Goal: Information Seeking & Learning: Learn about a topic

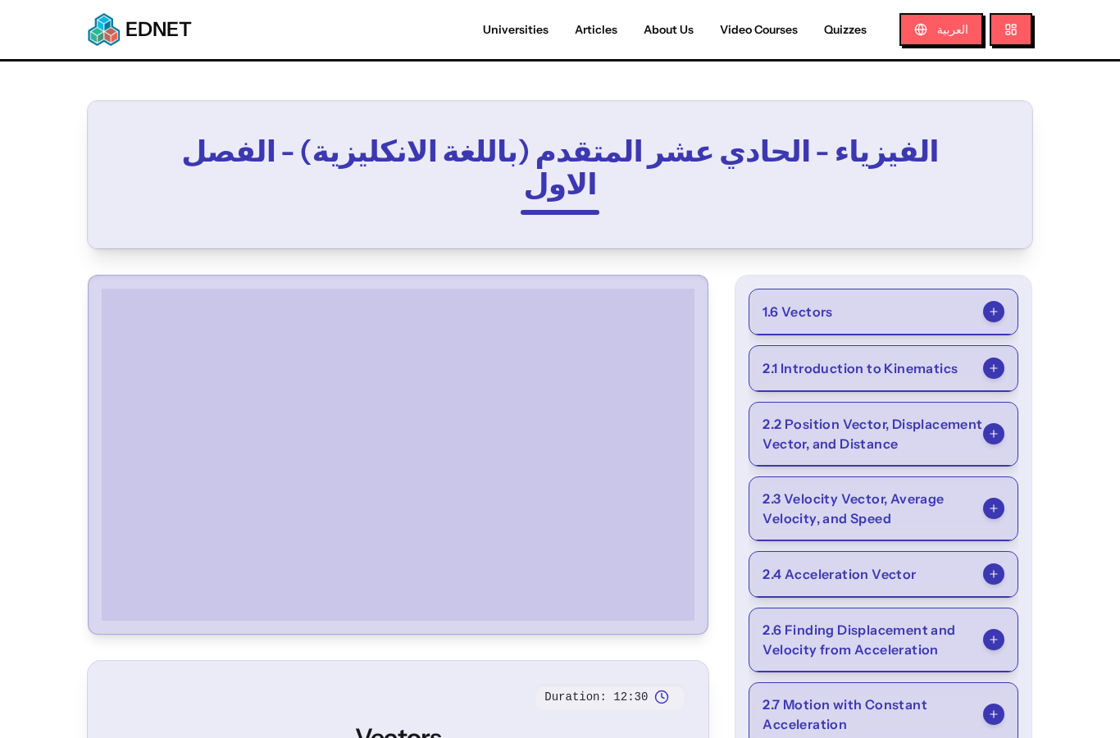
click at [953, 289] on button "1.6 Vectors" at bounding box center [883, 311] width 268 height 45
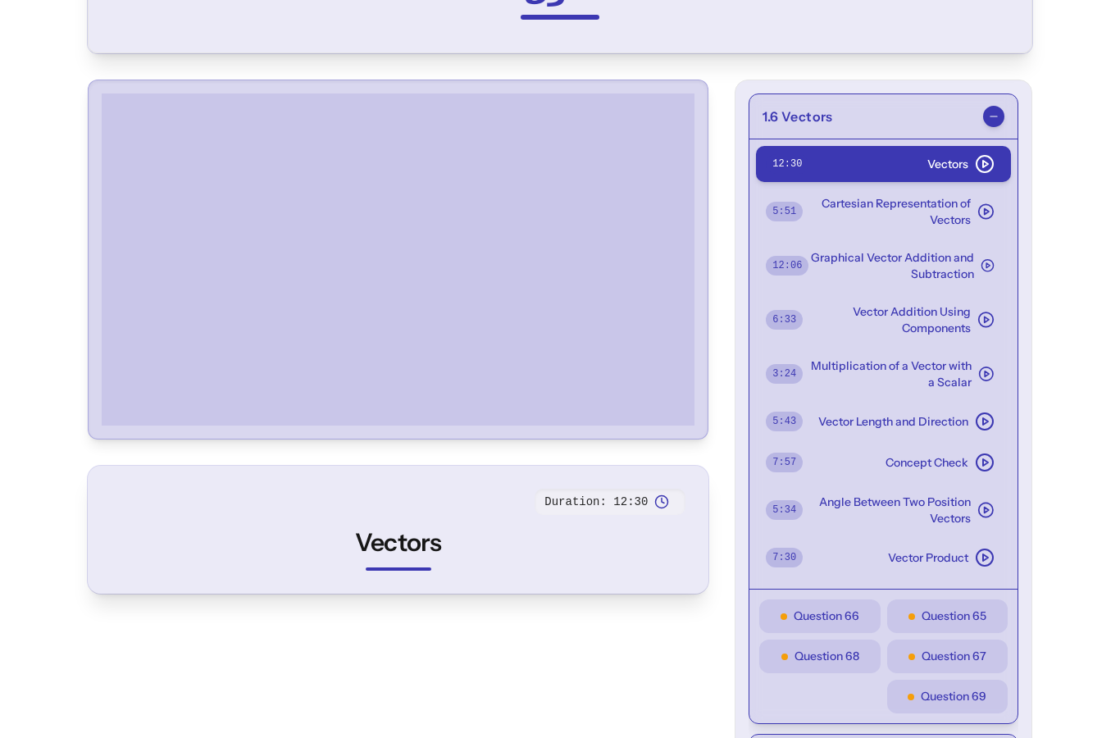
scroll to position [261, 0]
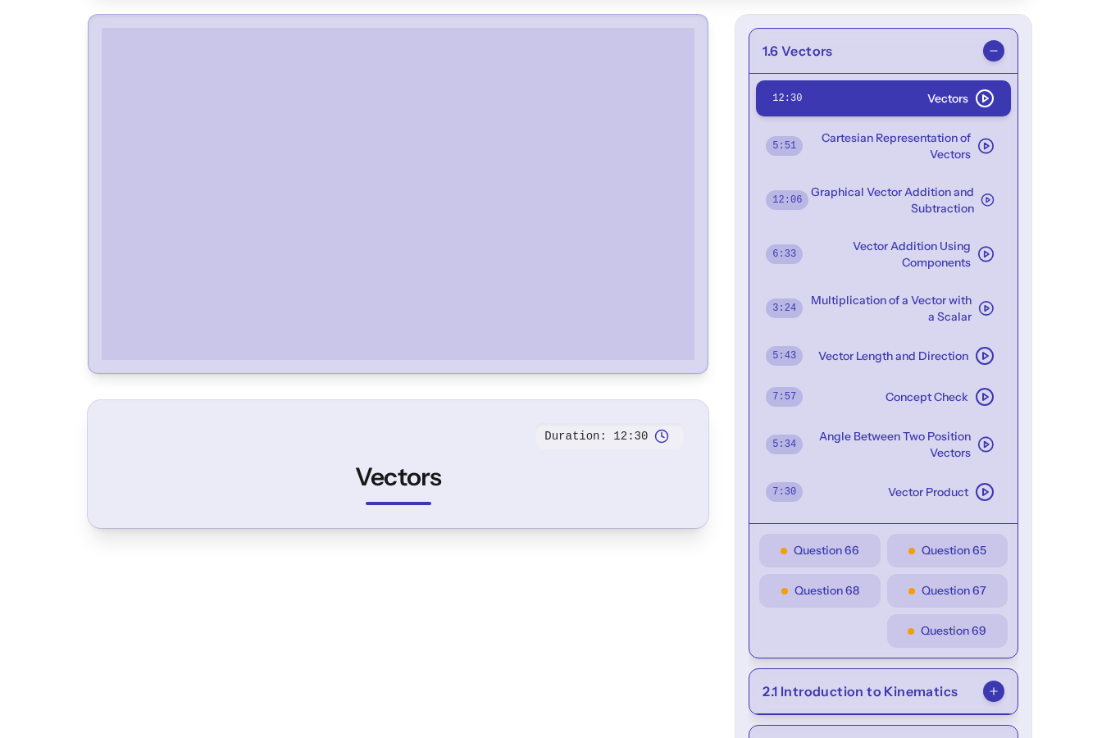
click at [972, 542] on span "Question 65" at bounding box center [954, 550] width 65 height 17
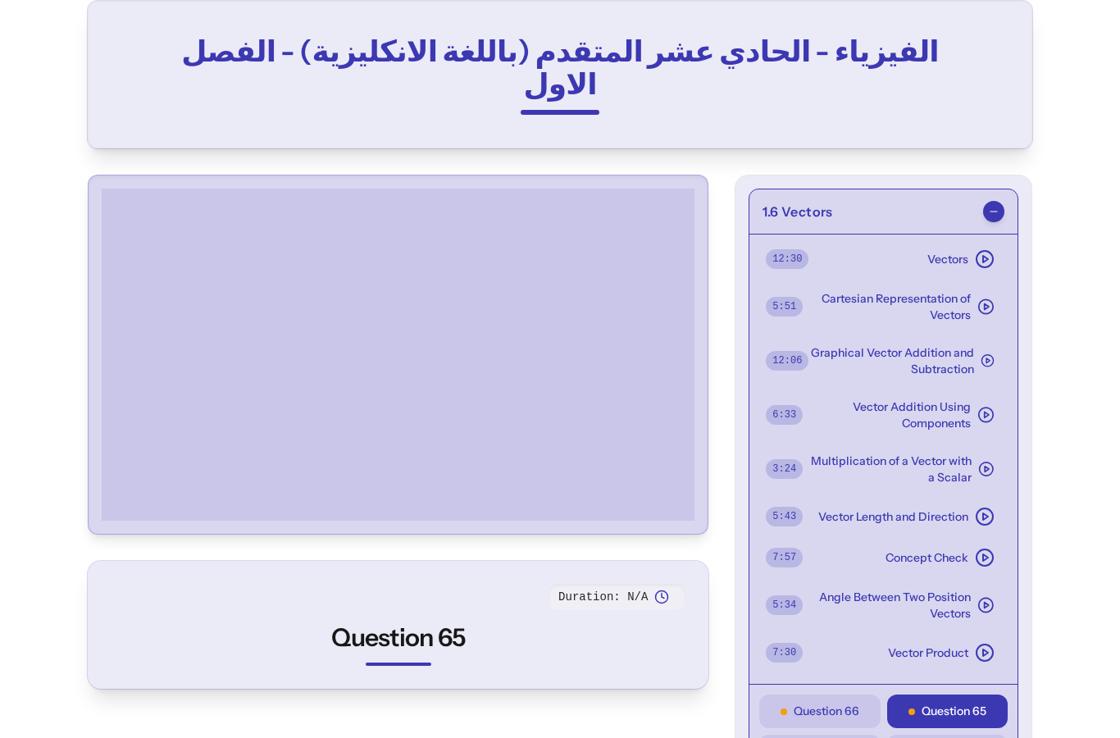
scroll to position [99, 0]
click at [961, 399] on span "Vector Addition Using Components" at bounding box center [887, 415] width 168 height 33
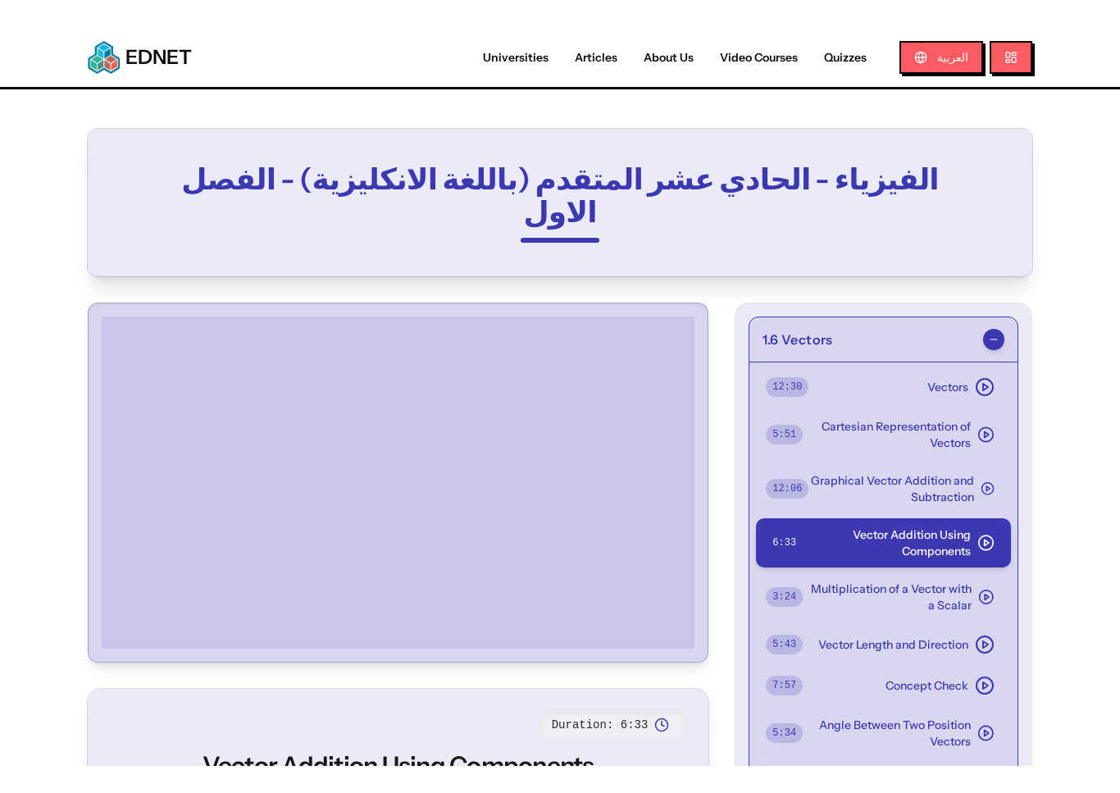
scroll to position [20, 0]
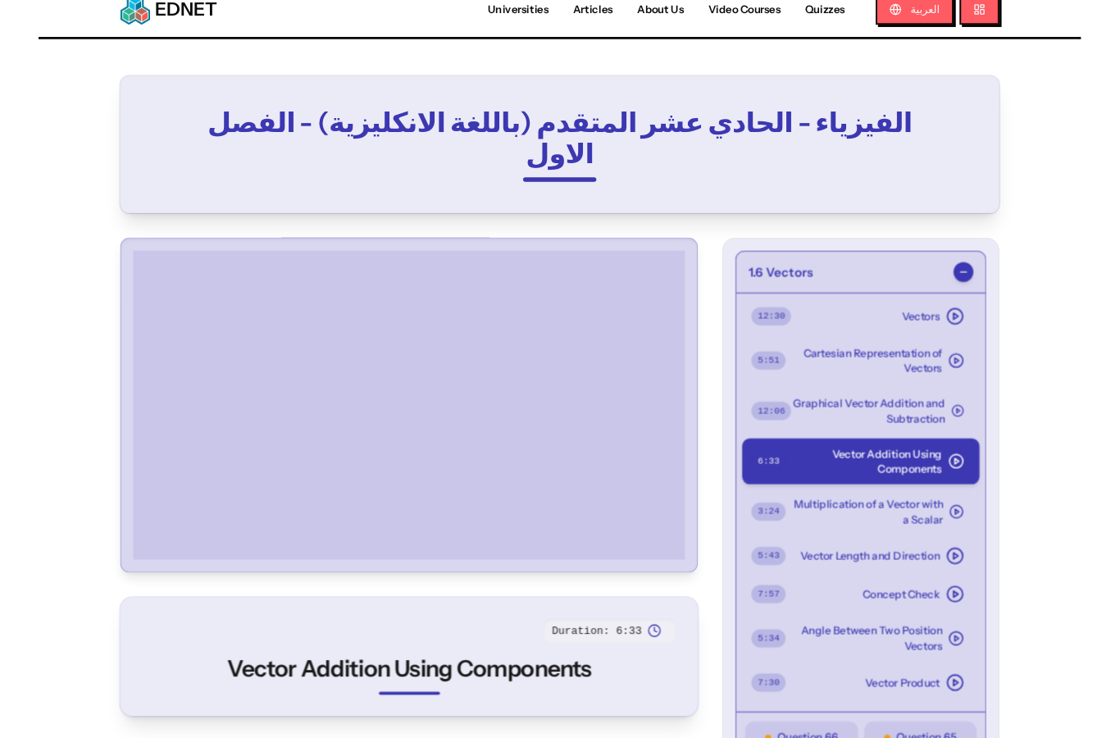
scroll to position [0, 0]
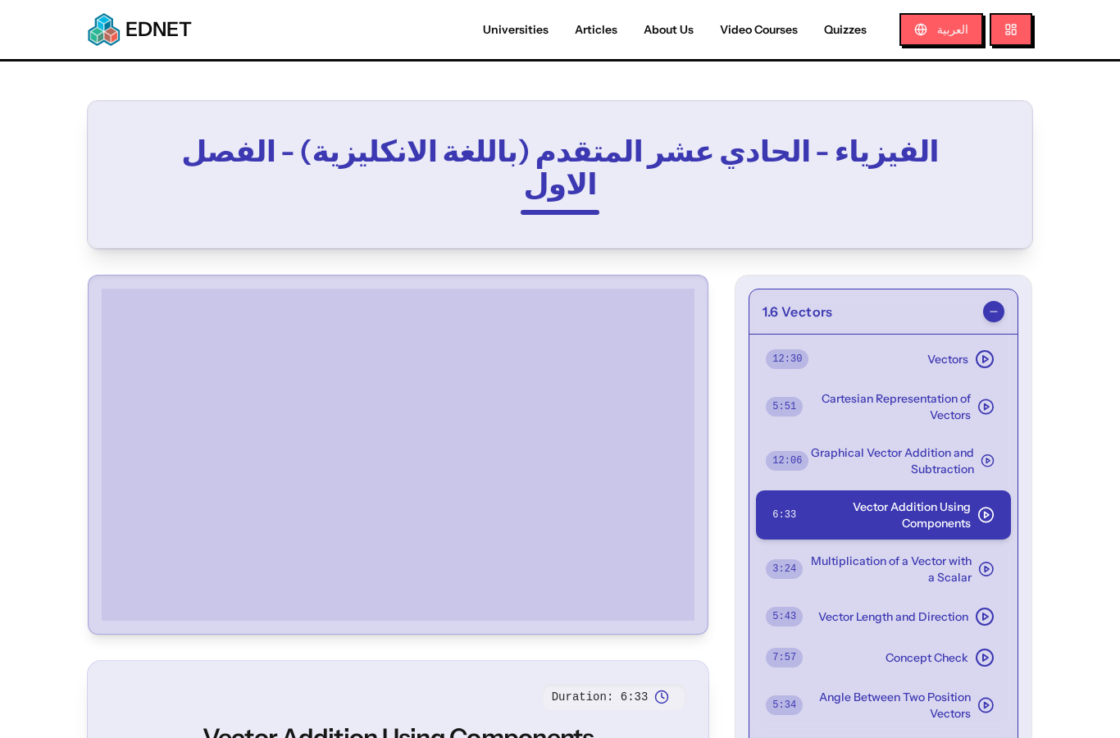
click at [899, 553] on span "Multiplication of a Vector with a Scalar" at bounding box center [887, 569] width 169 height 33
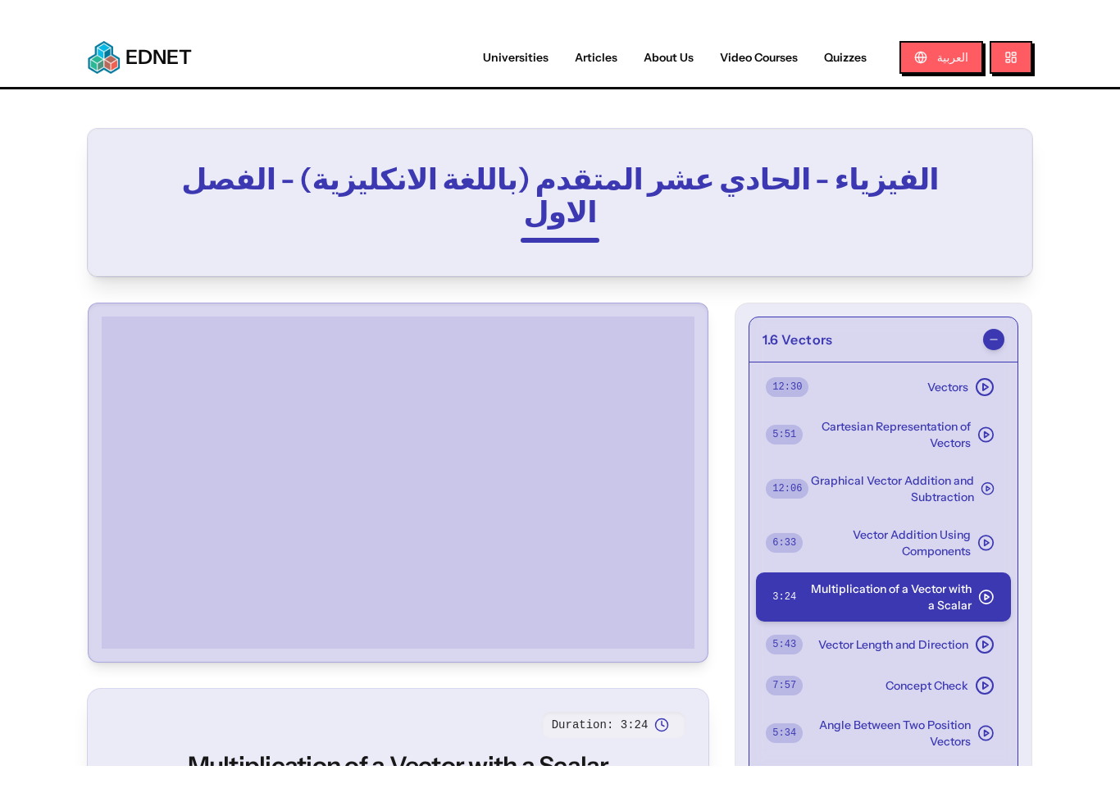
scroll to position [20, 0]
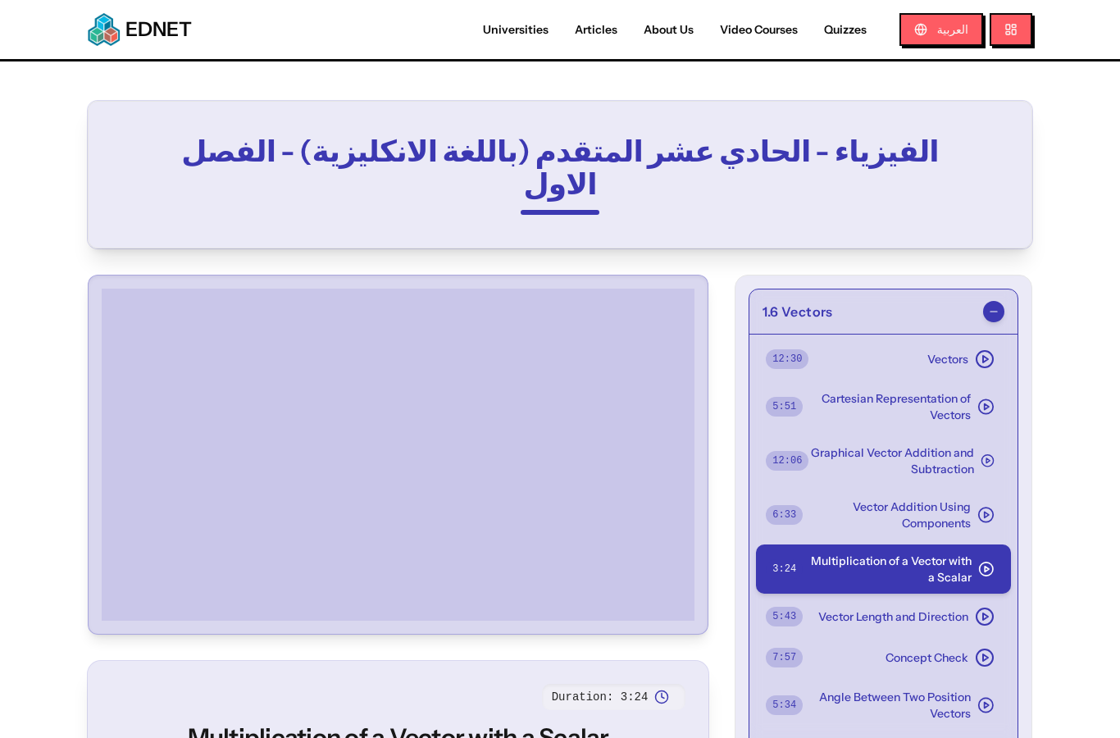
scroll to position [66, 0]
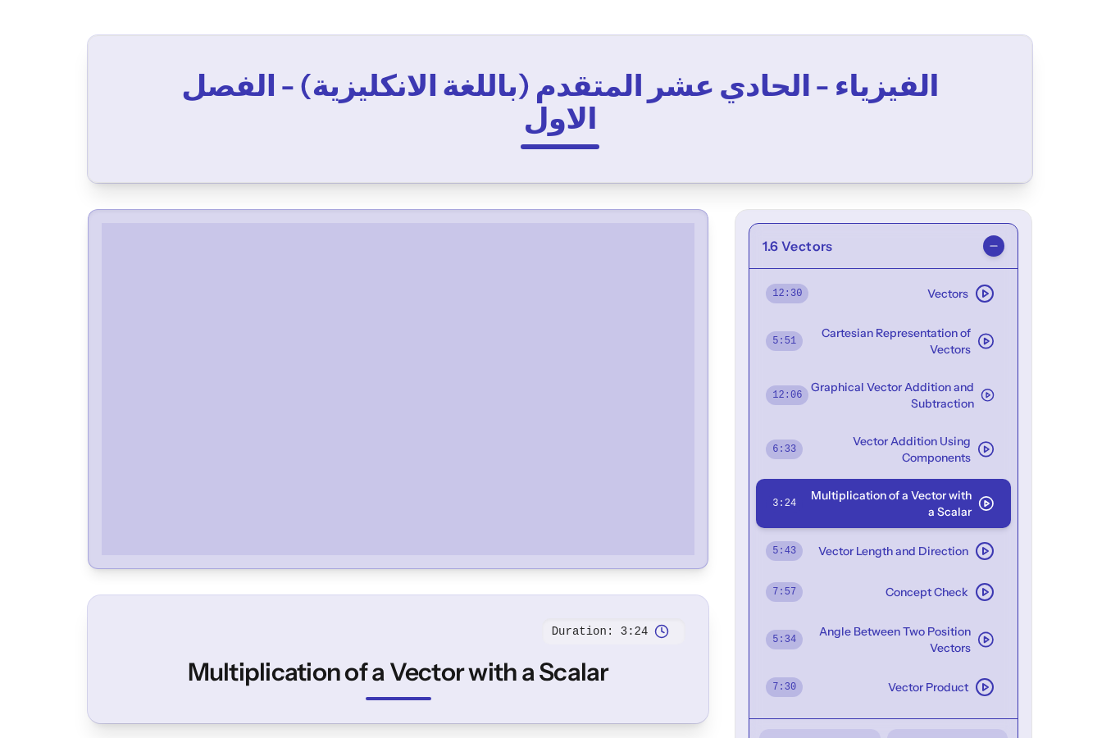
click at [964, 543] on span "Vector Length and Direction" at bounding box center [893, 551] width 150 height 16
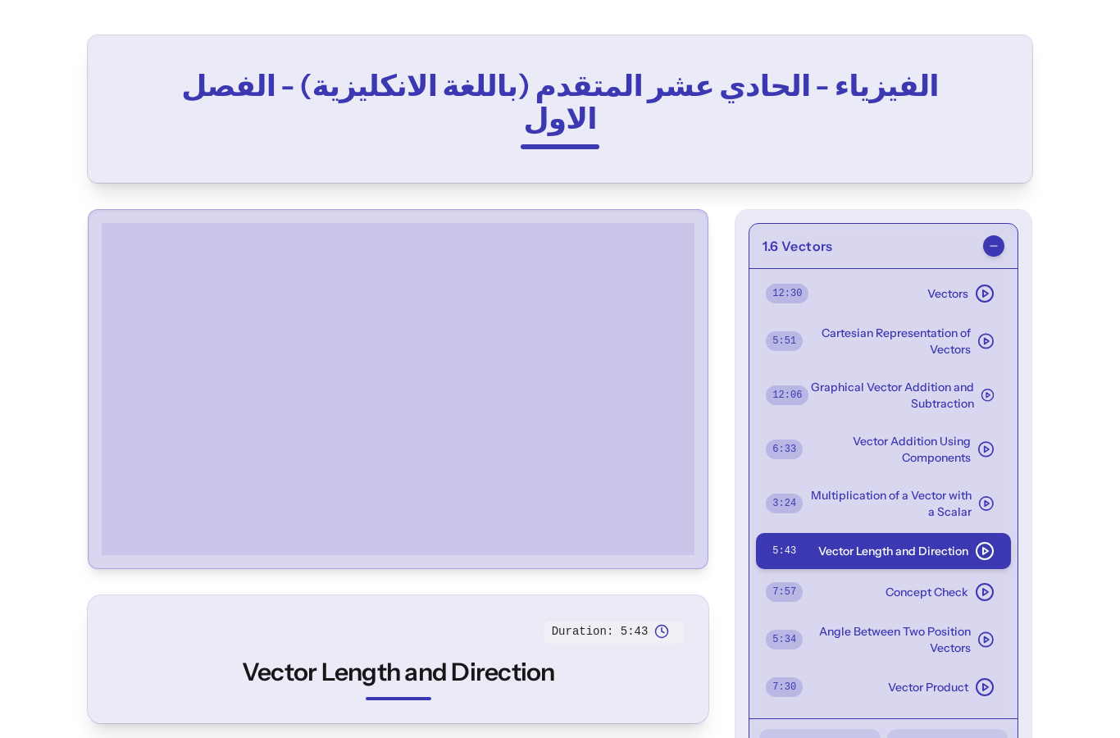
click at [125, 526] on div at bounding box center [398, 388] width 606 height 345
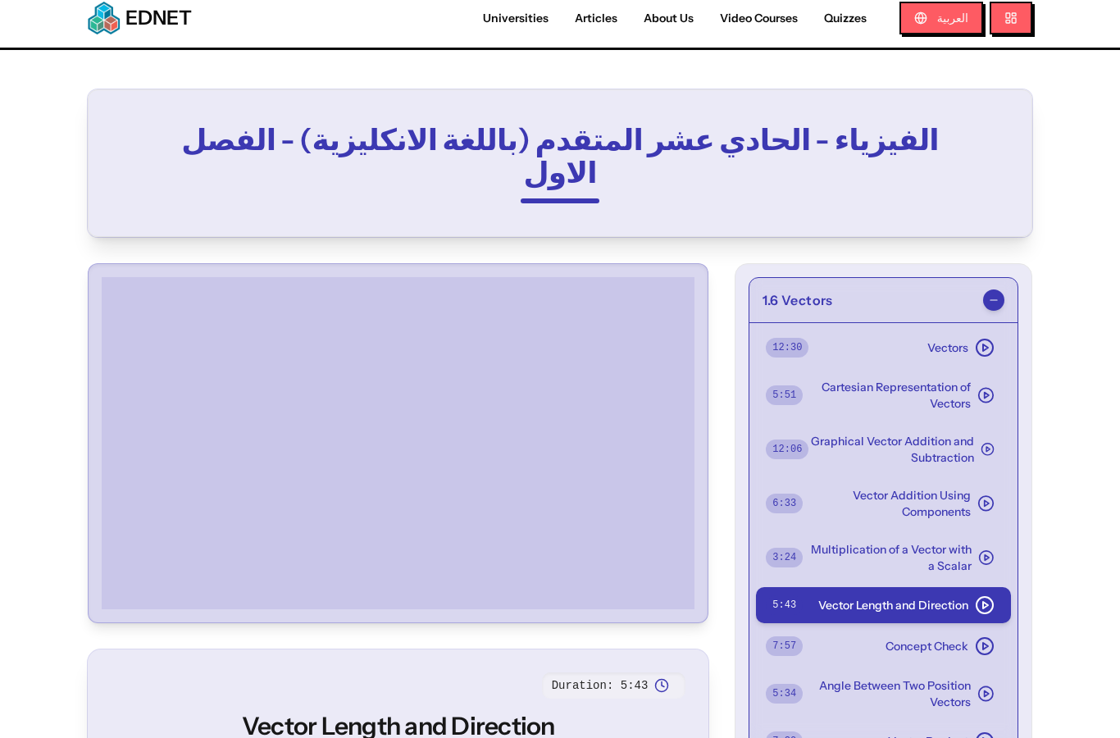
scroll to position [0, 0]
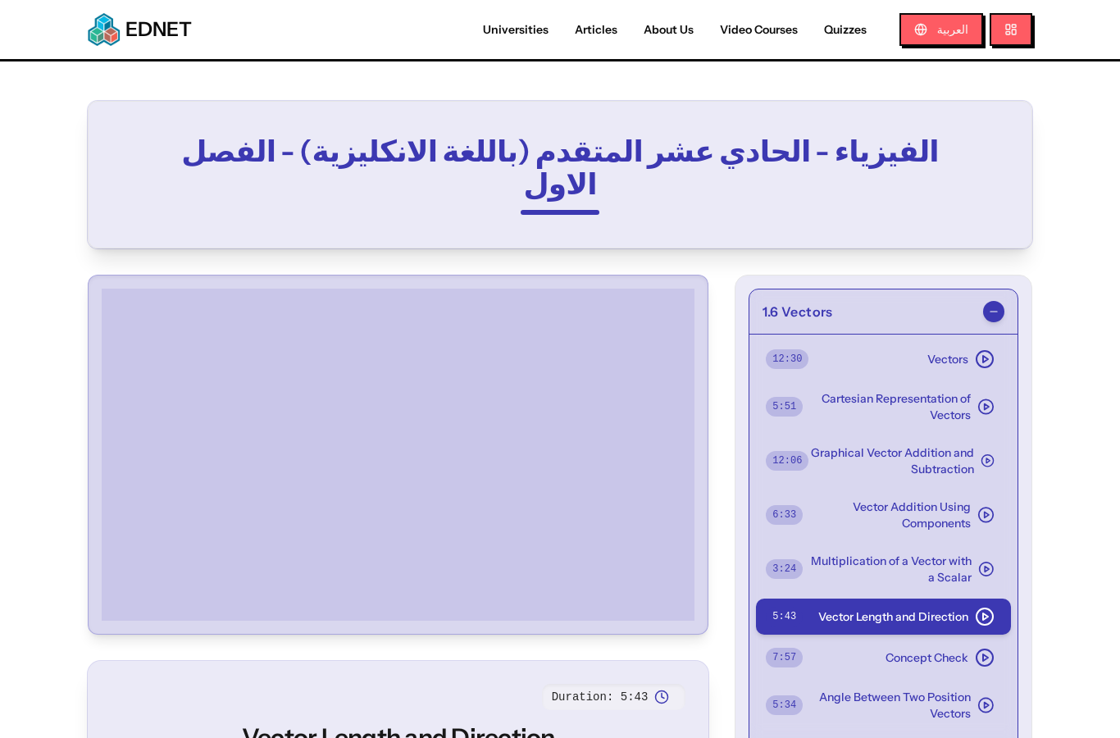
click at [126, 589] on div at bounding box center [398, 454] width 606 height 345
click at [96, 497] on div at bounding box center [398, 454] width 606 height 345
